Goal: Register for event/course

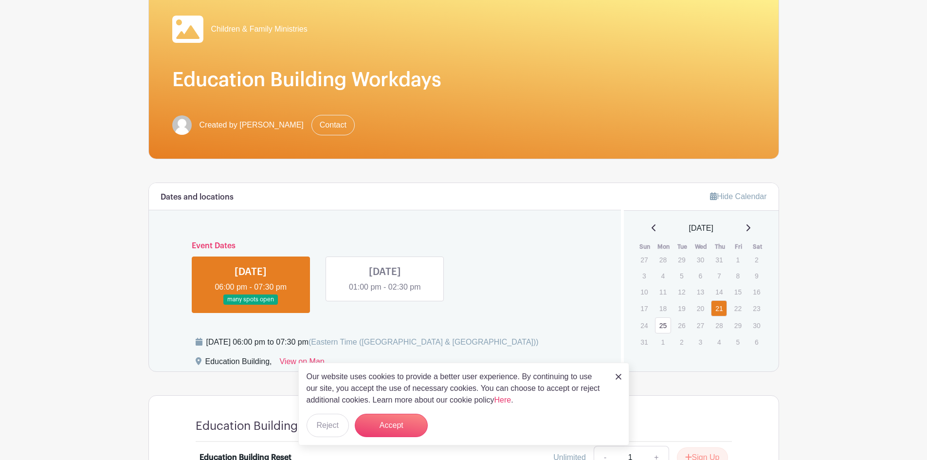
scroll to position [97, 0]
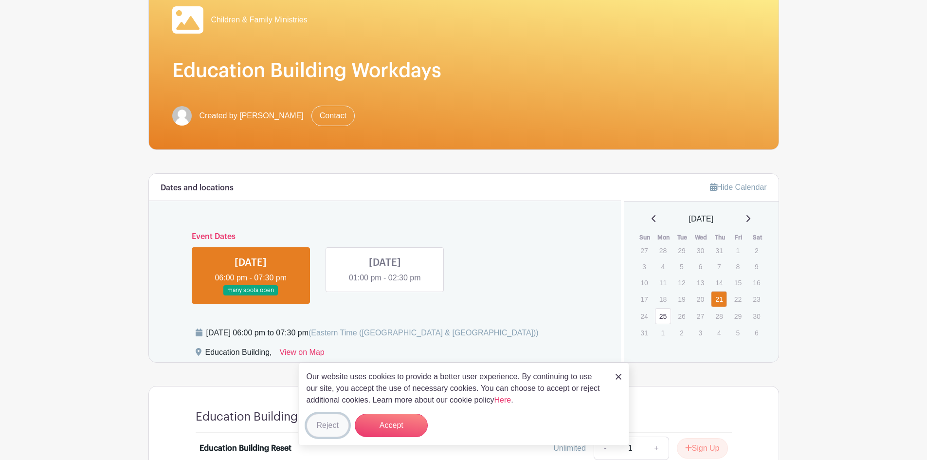
click at [331, 419] on button "Reject" at bounding box center [328, 425] width 42 height 23
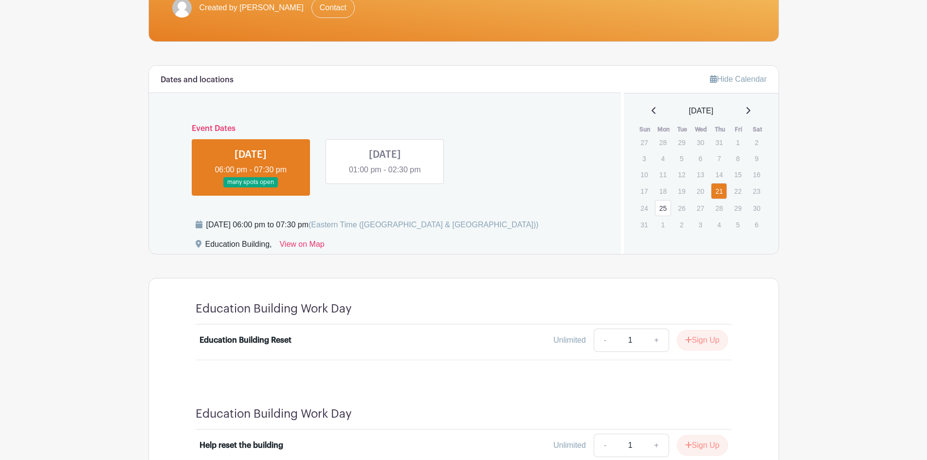
scroll to position [198, 0]
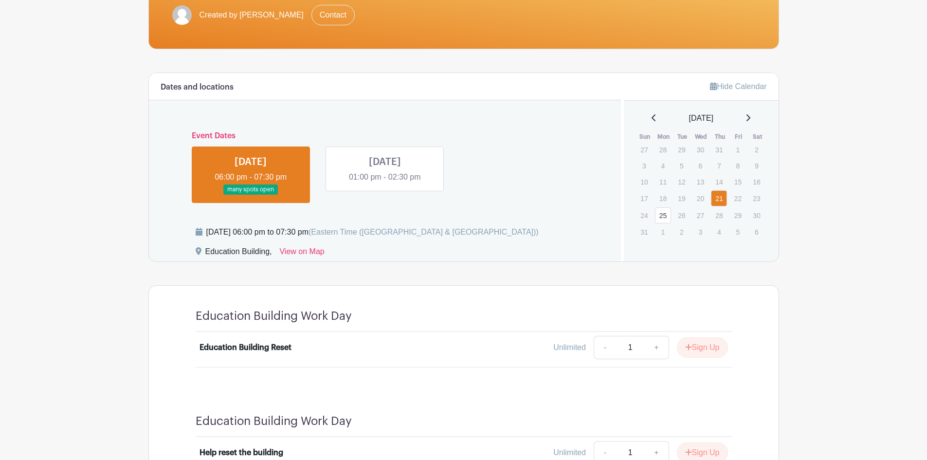
click at [385, 183] on link at bounding box center [385, 183] width 0 height 0
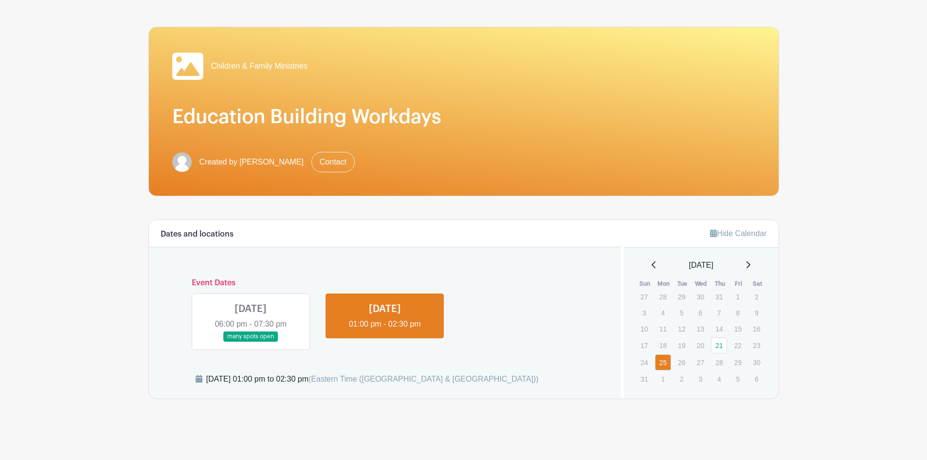
click at [251, 342] on link at bounding box center [251, 342] width 0 height 0
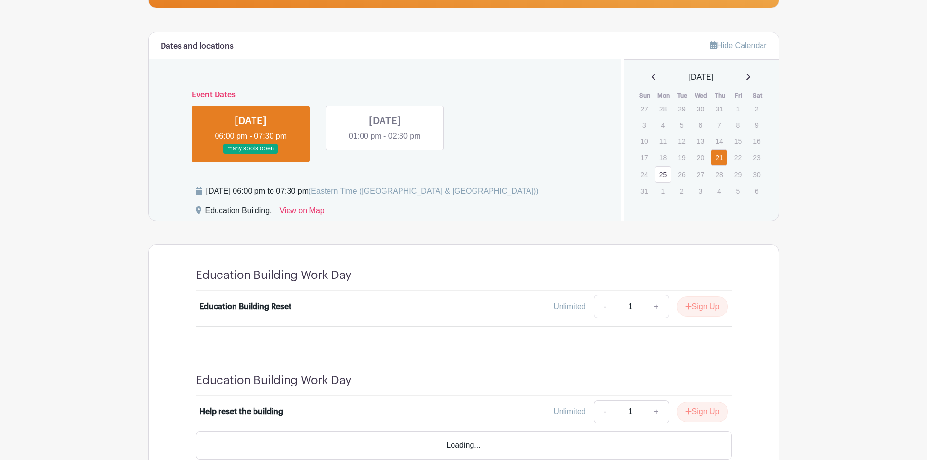
scroll to position [295, 0]
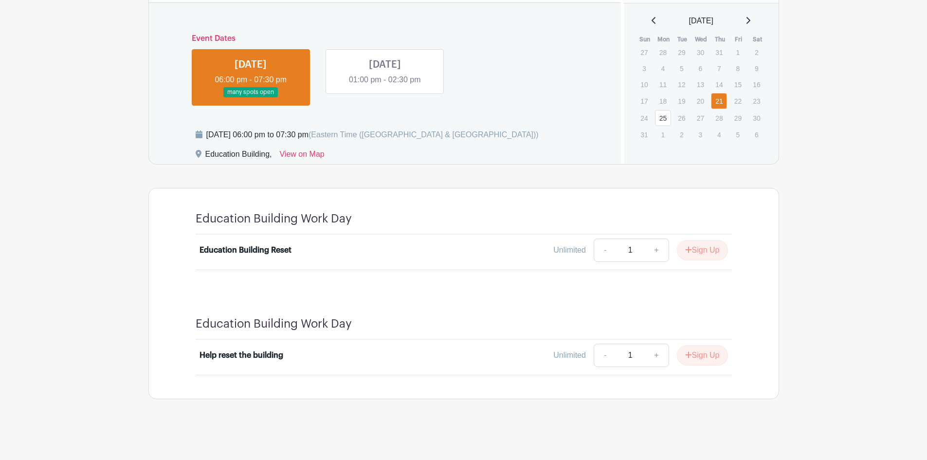
click at [385, 86] on link at bounding box center [385, 86] width 0 height 0
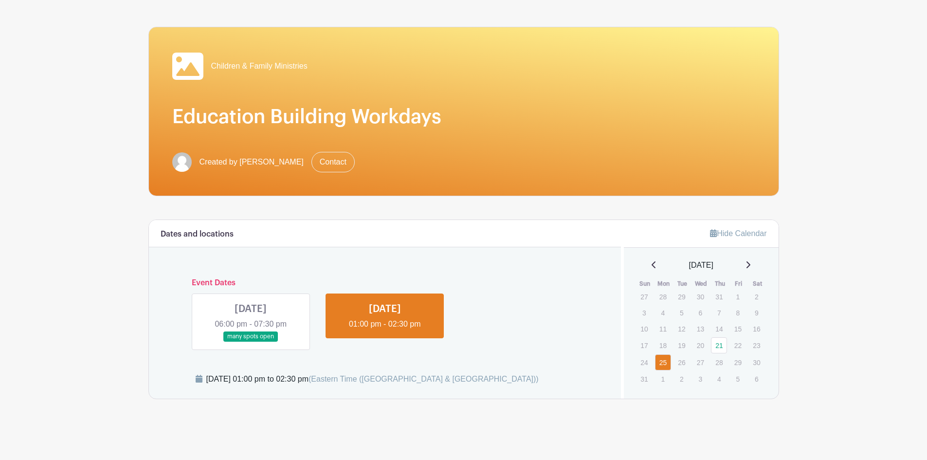
scroll to position [51, 0]
click at [251, 342] on link at bounding box center [251, 342] width 0 height 0
